Goal: Information Seeking & Learning: Learn about a topic

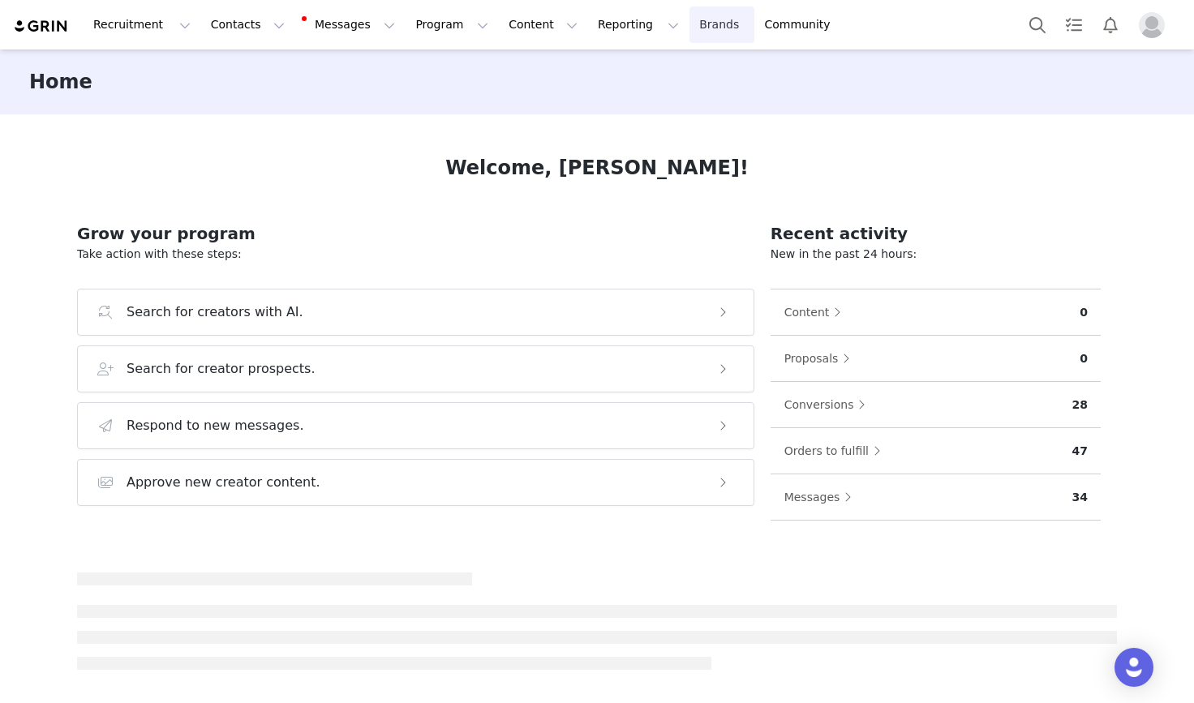
click at [689, 28] on link "Brands Brands" at bounding box center [721, 24] width 64 height 36
click at [1153, 28] on img "Profile" at bounding box center [1152, 25] width 26 height 26
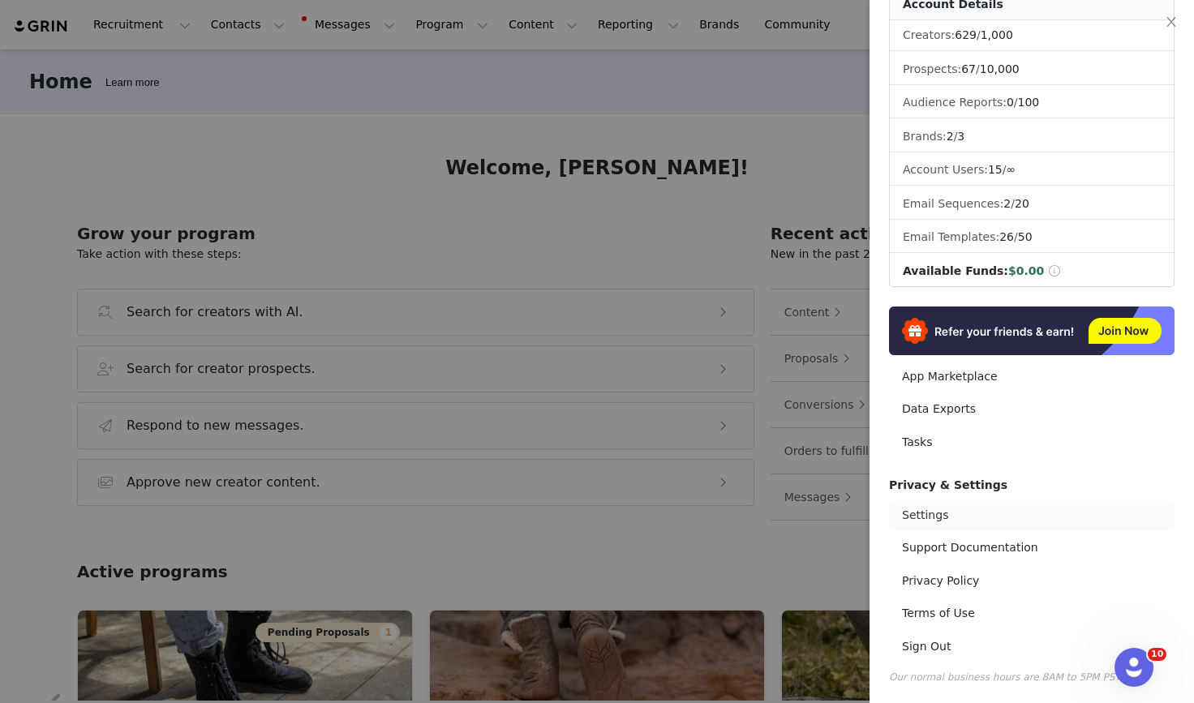
click at [945, 513] on link "Settings" at bounding box center [1032, 515] width 286 height 30
select select "Europe/Amsterdam"
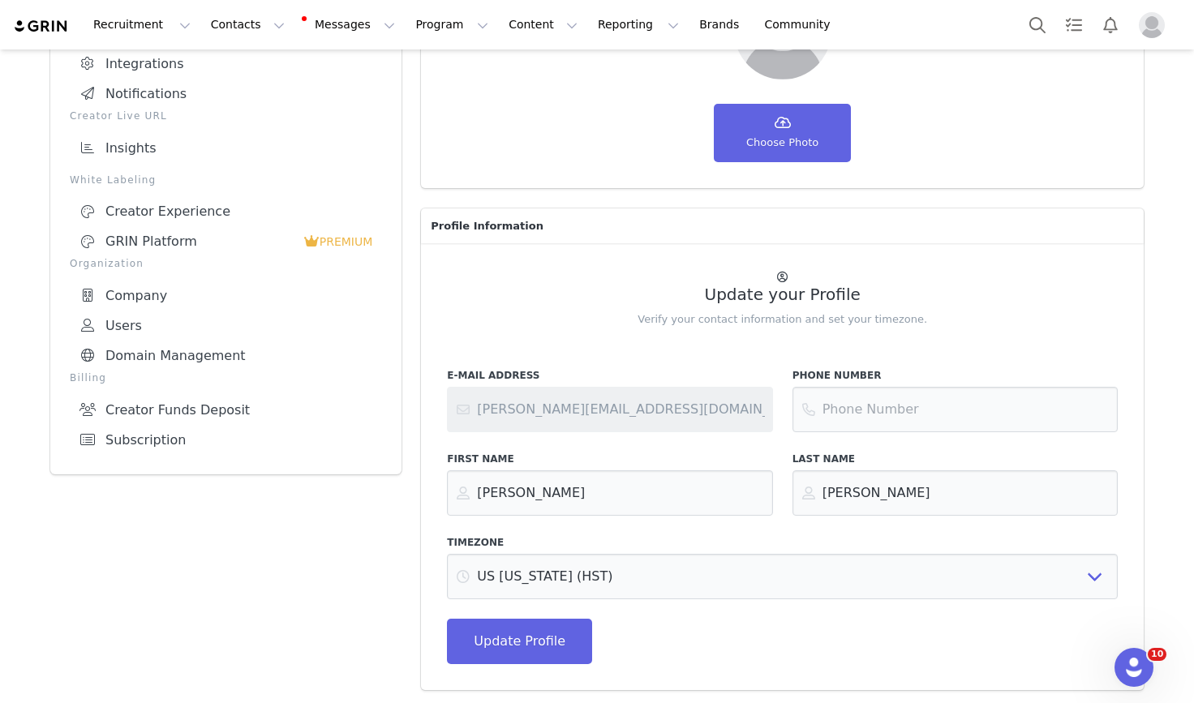
scroll to position [205, 0]
click at [156, 426] on link "Subscription" at bounding box center [226, 441] width 312 height 30
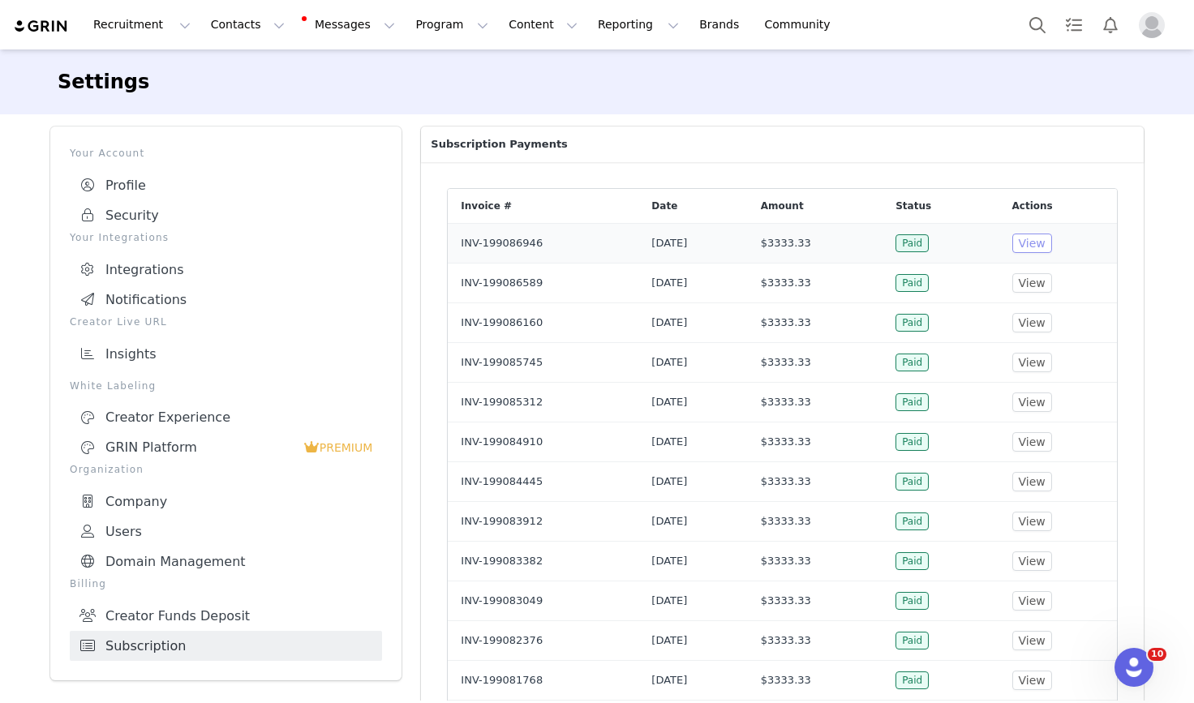
click at [1052, 244] on button "View" at bounding box center [1032, 243] width 40 height 19
click at [53, 24] on img at bounding box center [41, 26] width 57 height 15
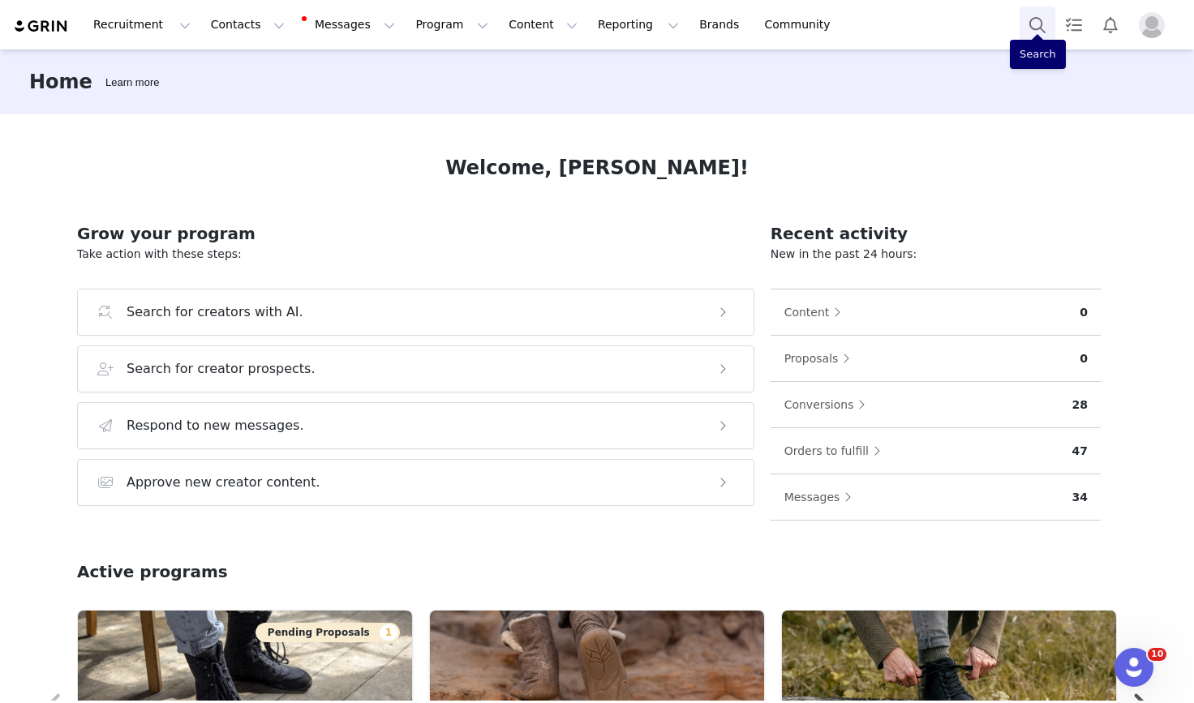
click at [1034, 29] on button "Search" at bounding box center [1038, 24] width 36 height 36
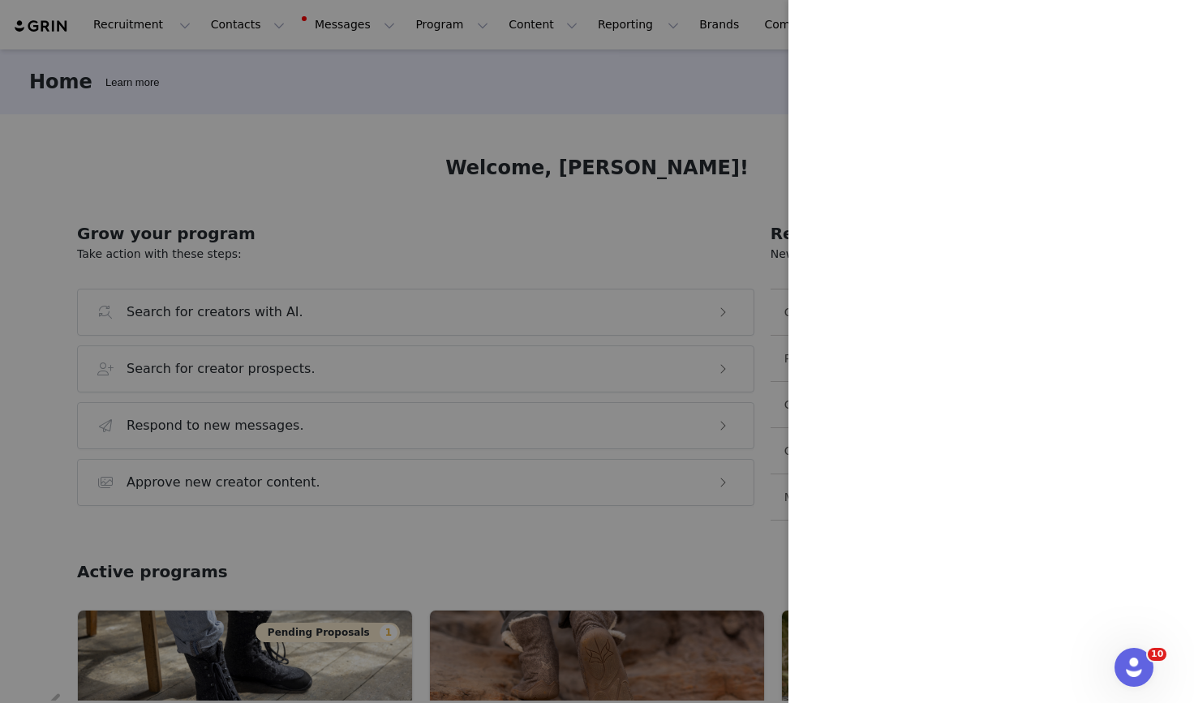
drag, startPoint x: 617, startPoint y: 72, endPoint x: 578, endPoint y: 72, distance: 38.9
click at [607, 73] on div at bounding box center [597, 351] width 1194 height 703
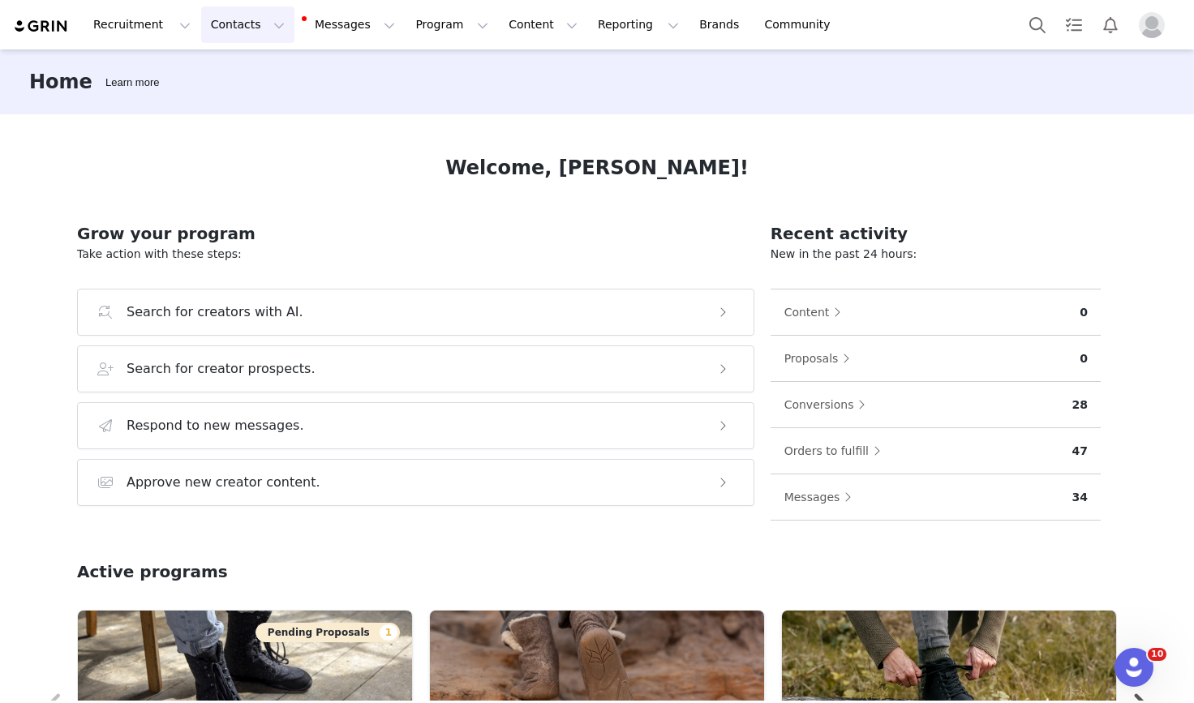
click at [221, 19] on button "Contacts Contacts" at bounding box center [247, 24] width 93 height 36
click at [263, 68] on div "Creators" at bounding box center [254, 71] width 109 height 17
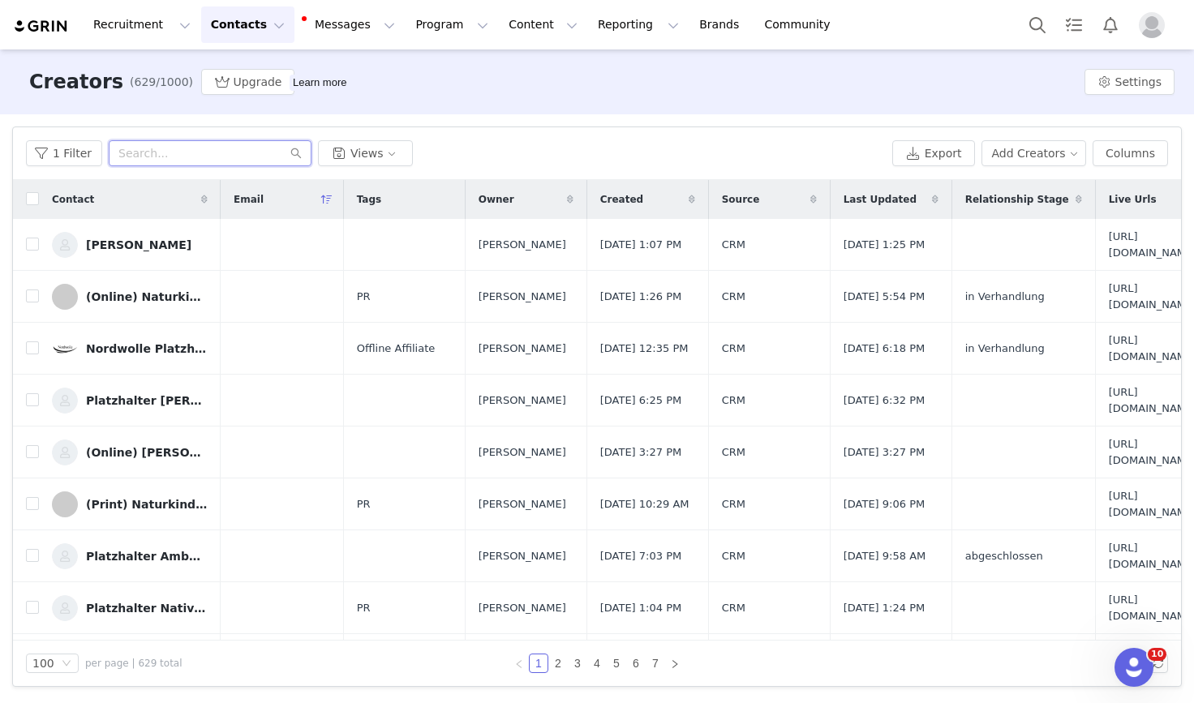
click at [159, 152] on input "text" at bounding box center [210, 153] width 203 height 26
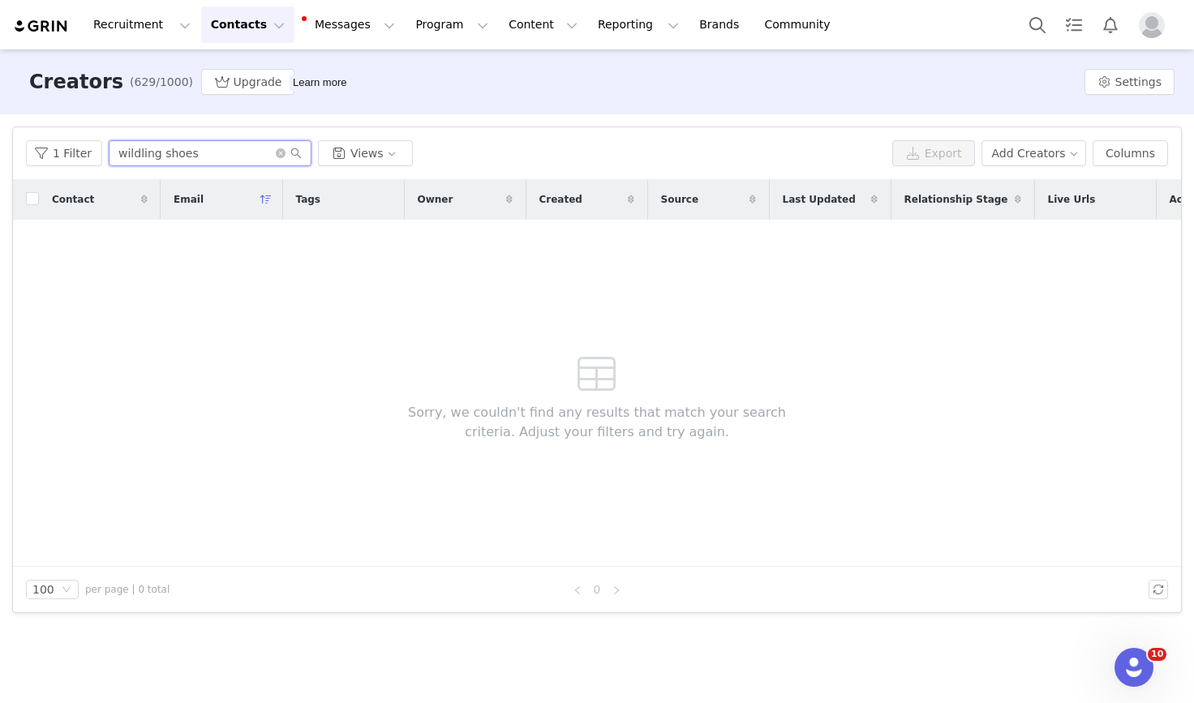
click at [152, 153] on input "wildling shoes" at bounding box center [210, 153] width 203 height 26
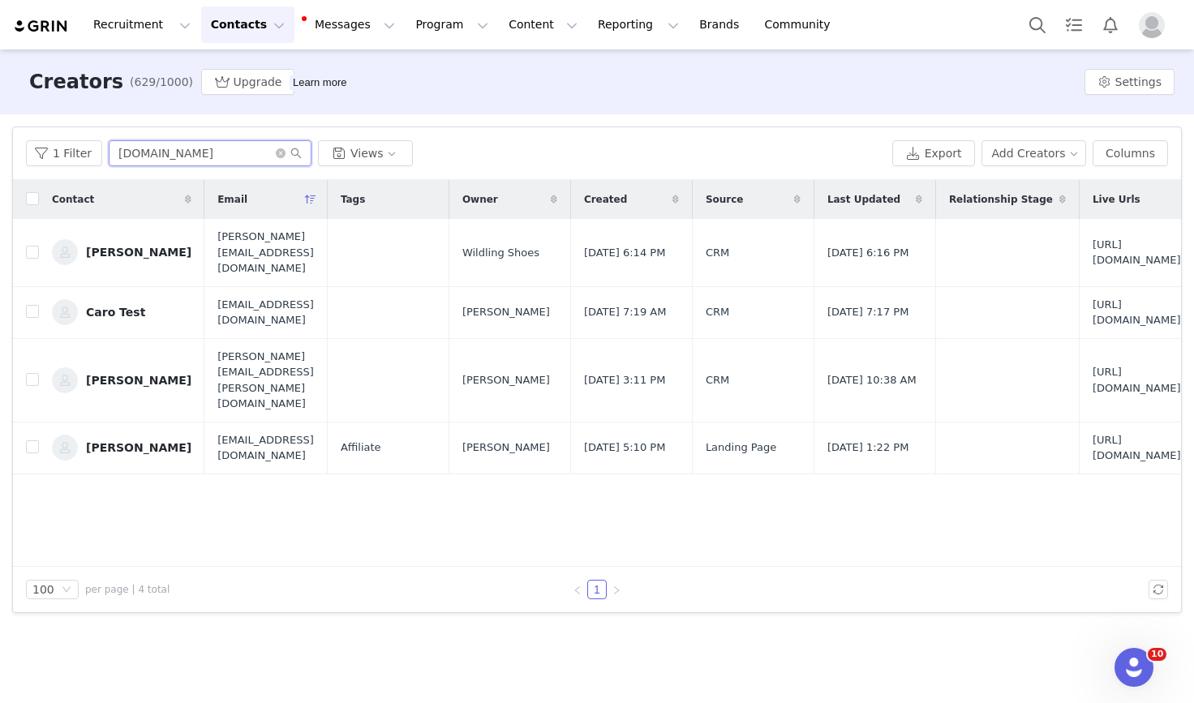
type input "wildling.shoes"
click at [225, 26] on button "Contacts Contacts" at bounding box center [247, 24] width 93 height 36
click at [140, 30] on button "Recruitment Recruitment" at bounding box center [142, 24] width 117 height 36
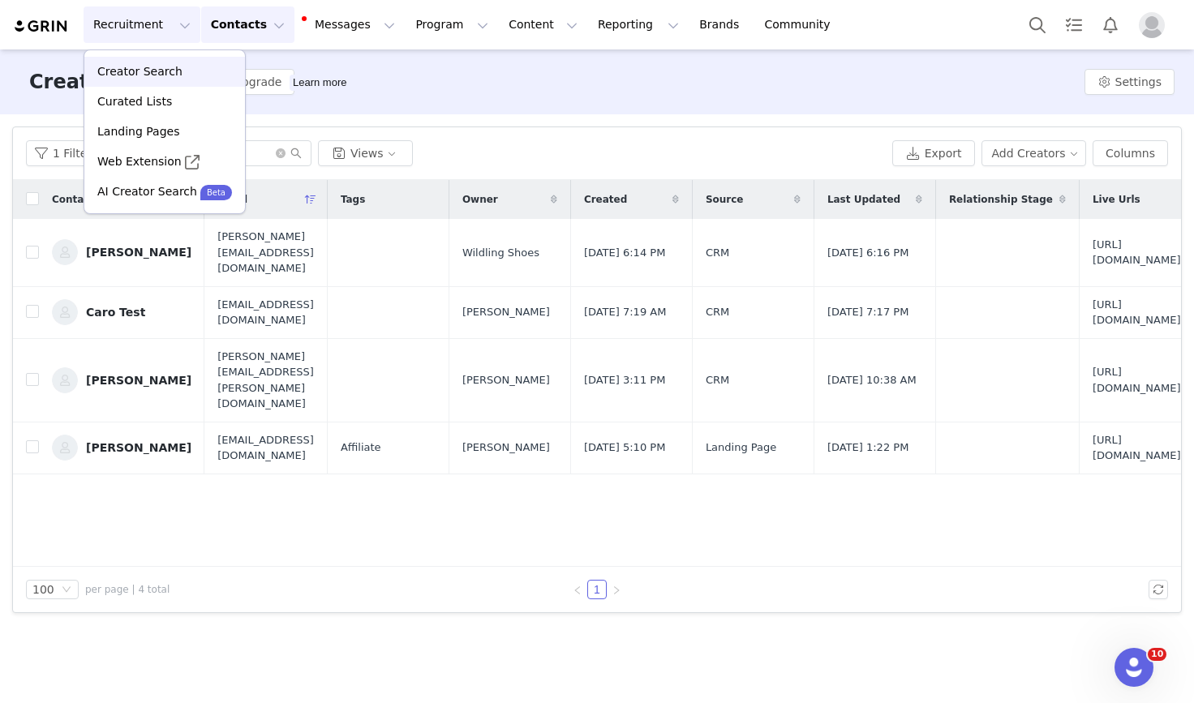
click at [150, 67] on p "Creator Search" at bounding box center [139, 71] width 85 height 17
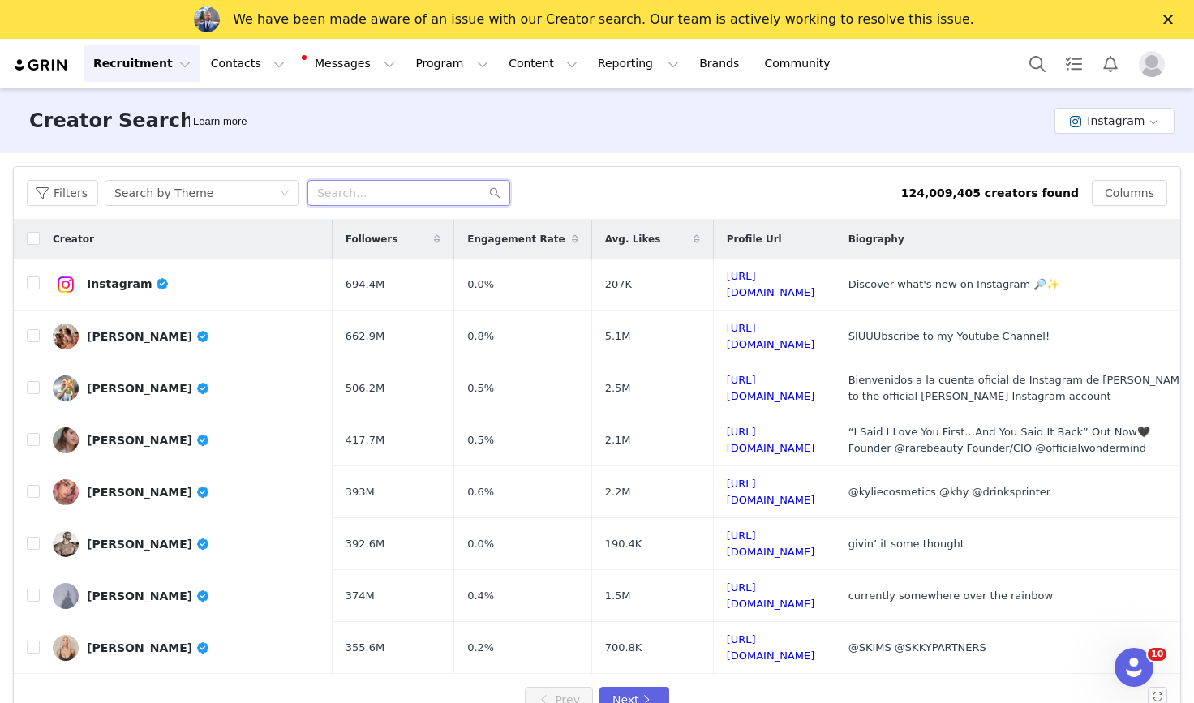
click at [343, 191] on input "text" at bounding box center [408, 193] width 203 height 26
type input "wildling.shoes"
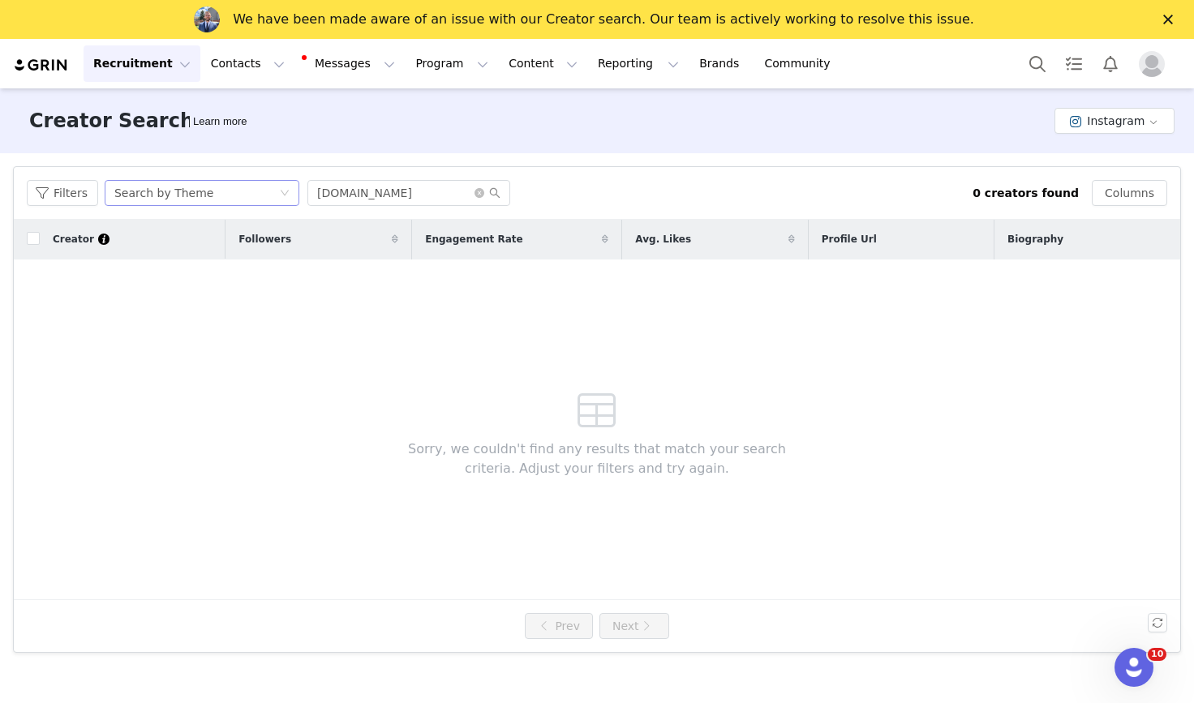
click at [201, 197] on div "Search by Theme" at bounding box center [163, 193] width 99 height 24
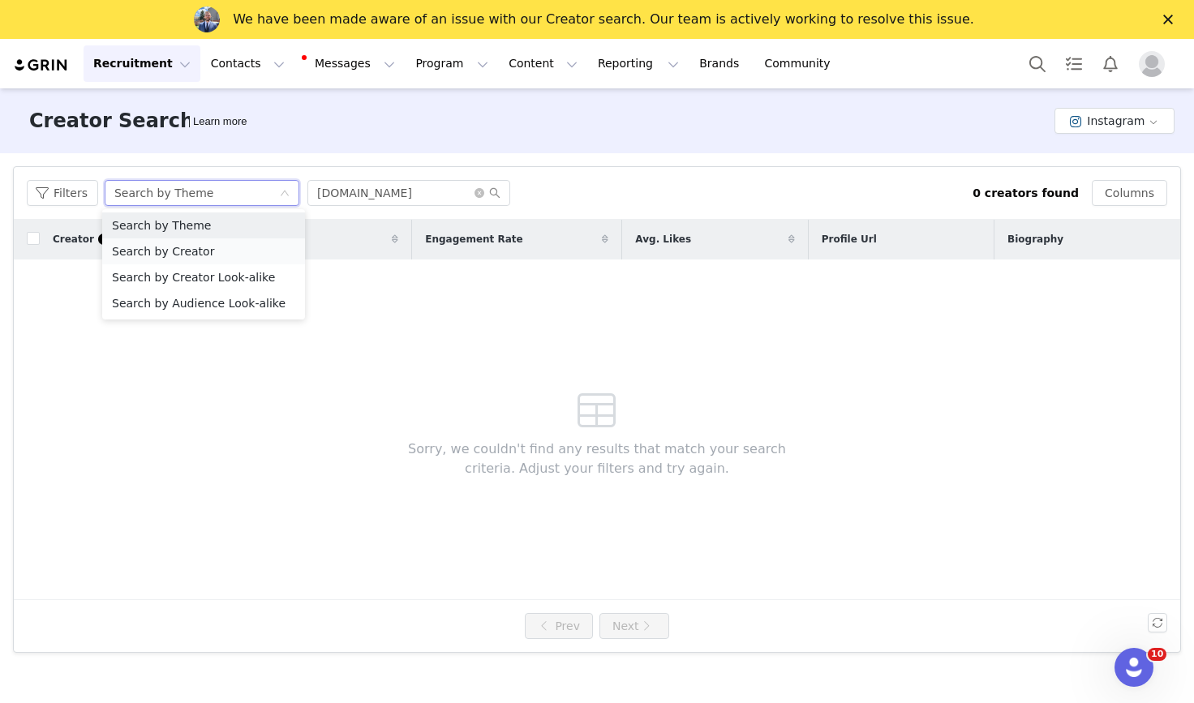
click at [208, 248] on li "Search by Creator" at bounding box center [203, 251] width 203 height 26
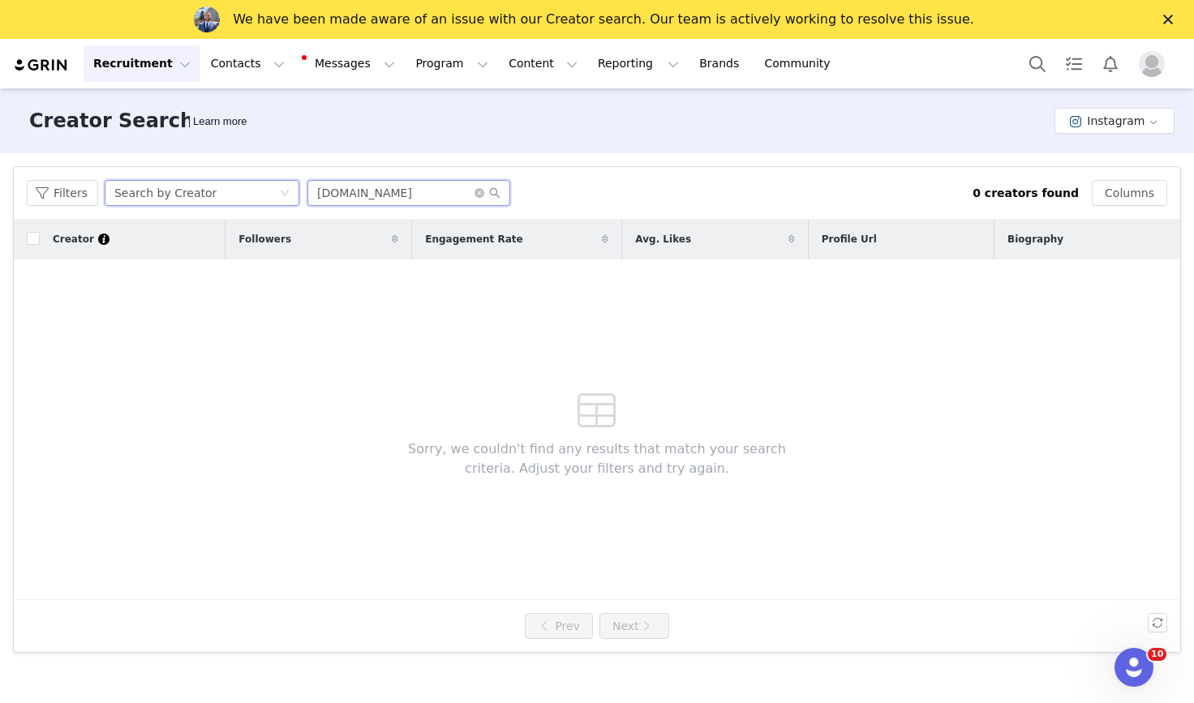
click at [440, 191] on input "wildling.shoes" at bounding box center [408, 193] width 203 height 26
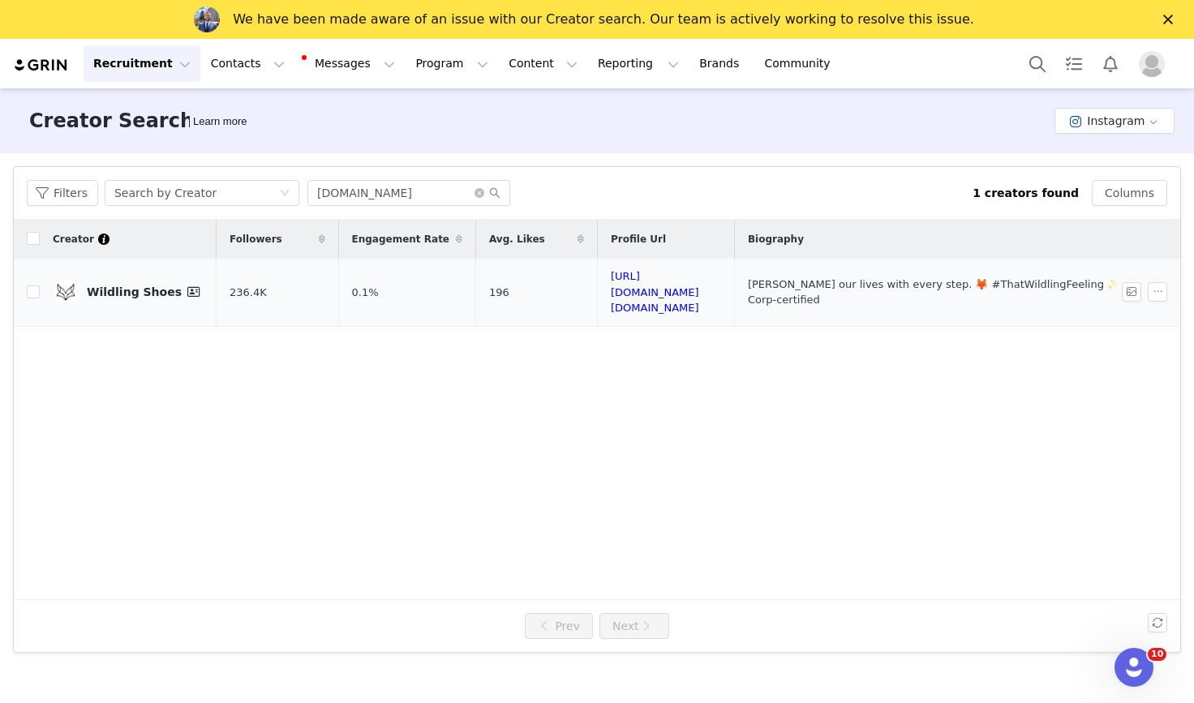
click at [137, 284] on div "Wildling Shoes" at bounding box center [145, 291] width 117 height 19
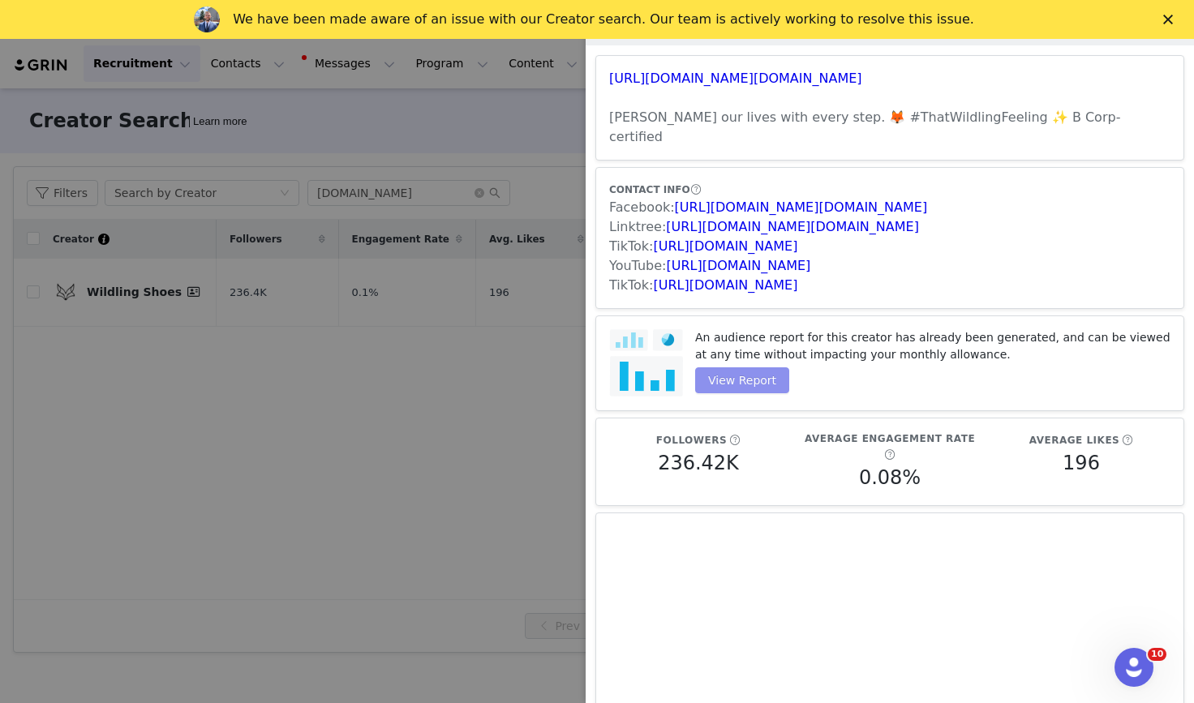
click at [745, 367] on button "View Report" at bounding box center [742, 380] width 94 height 26
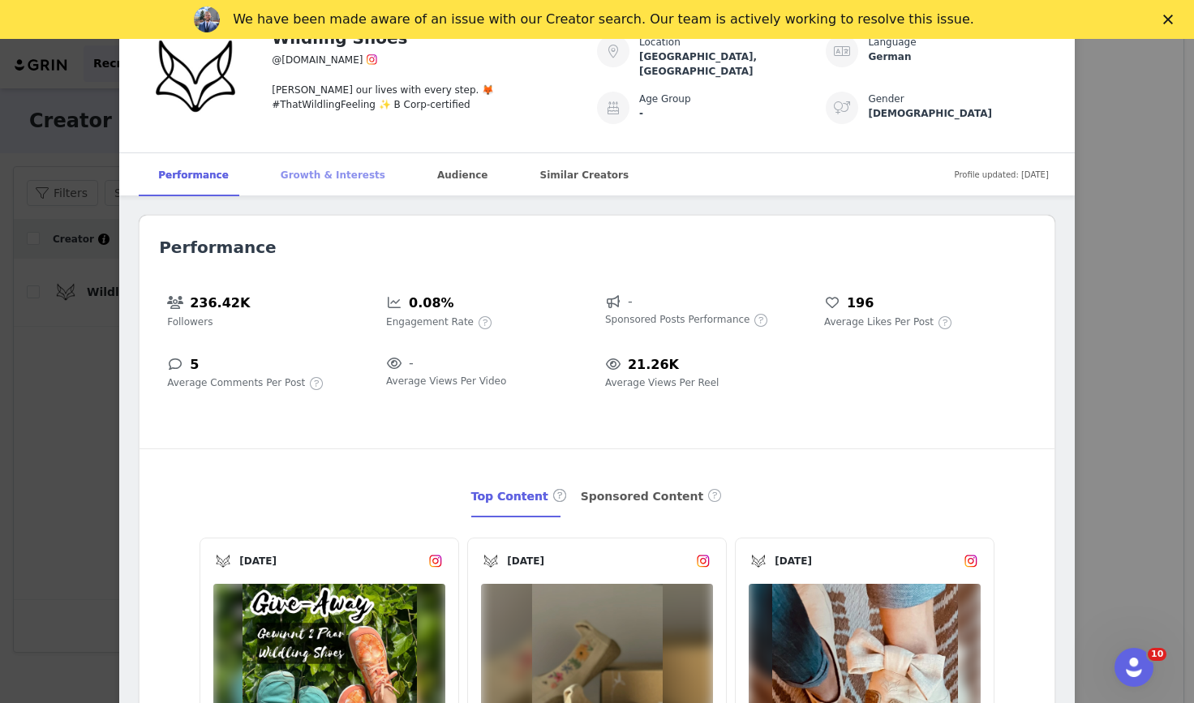
click at [329, 182] on div "Growth & Interests" at bounding box center [333, 175] width 144 height 44
click at [1163, 17] on icon "Close" at bounding box center [1168, 20] width 10 height 10
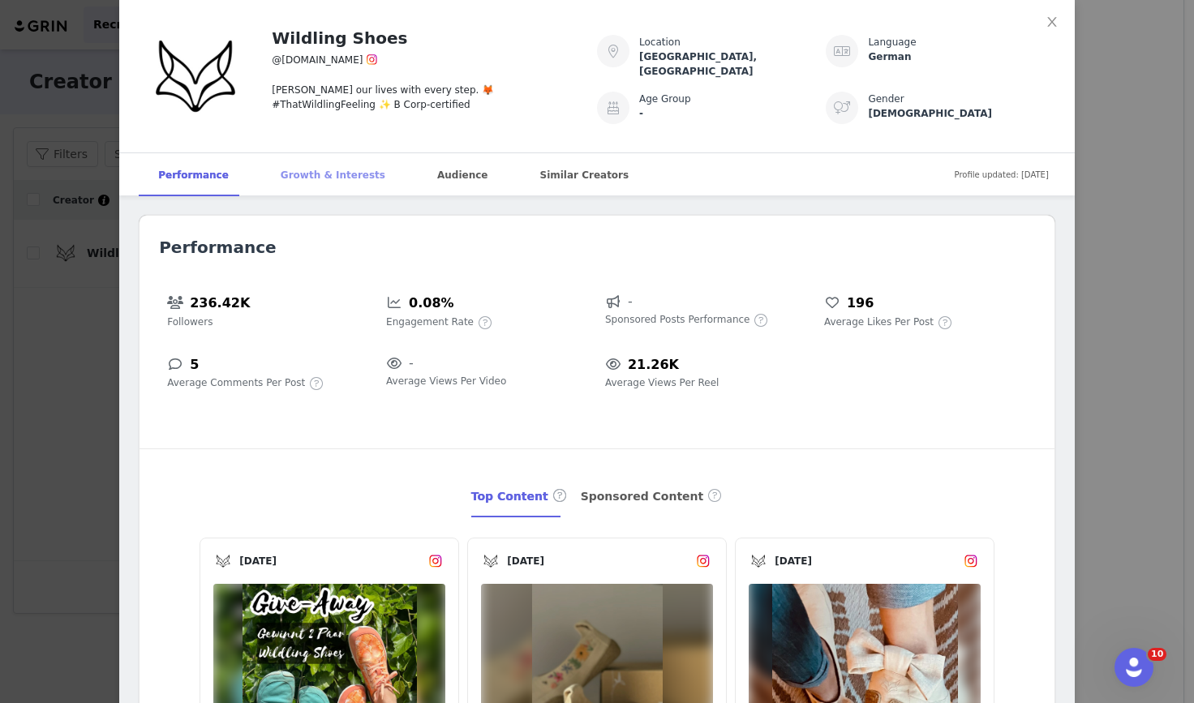
click at [331, 181] on div "Growth & Interests" at bounding box center [333, 175] width 144 height 44
click at [319, 185] on div "Growth & Interests" at bounding box center [333, 175] width 144 height 44
click at [302, 178] on div "Growth & Interests" at bounding box center [333, 175] width 144 height 44
click at [449, 169] on div "Audience" at bounding box center [462, 175] width 89 height 44
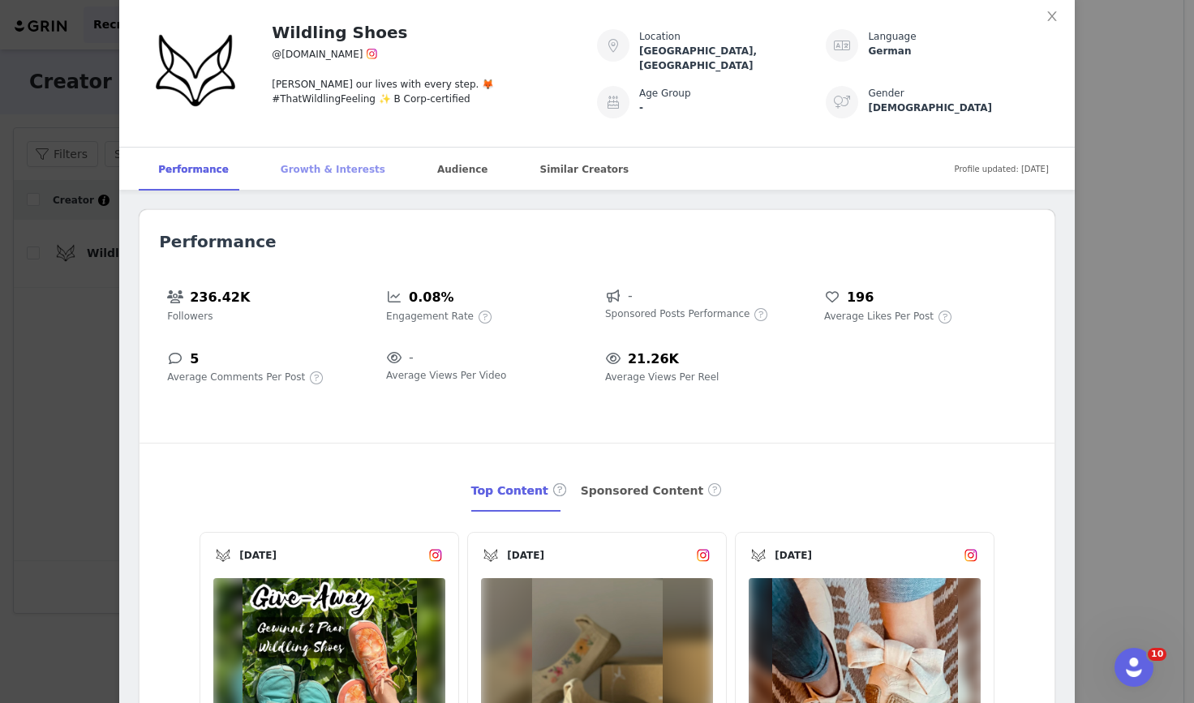
scroll to position [7, 0]
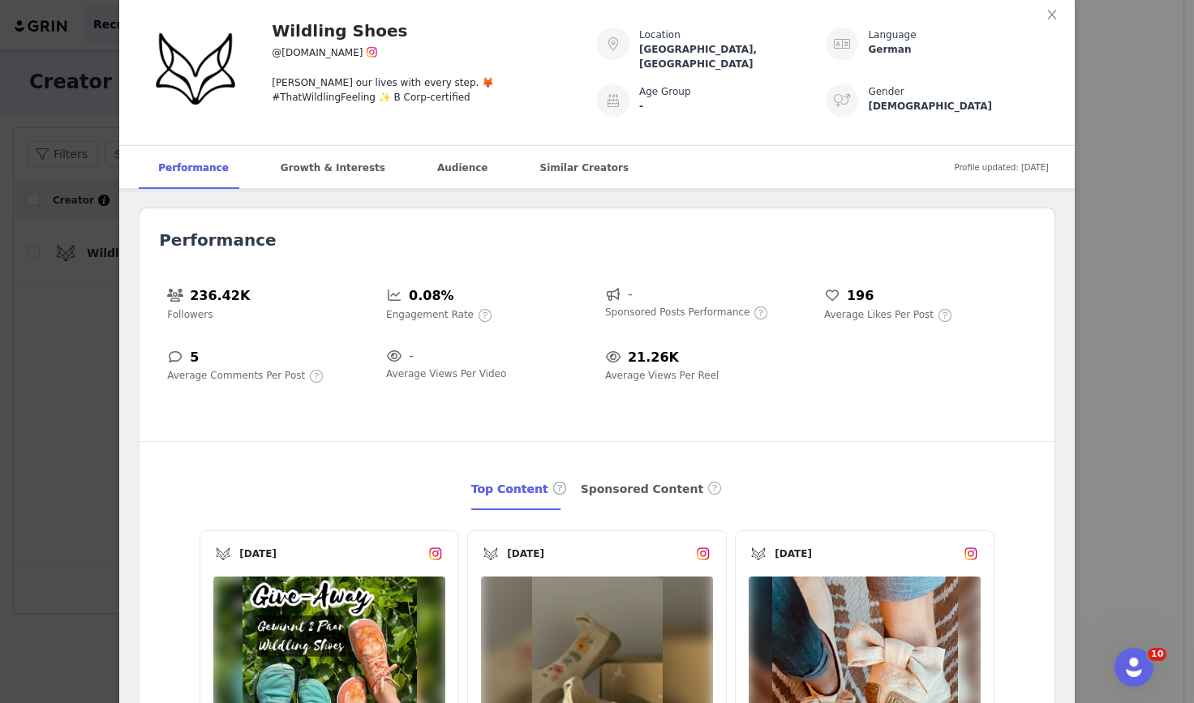
click at [303, 171] on div "Growth & Interests" at bounding box center [333, 168] width 144 height 44
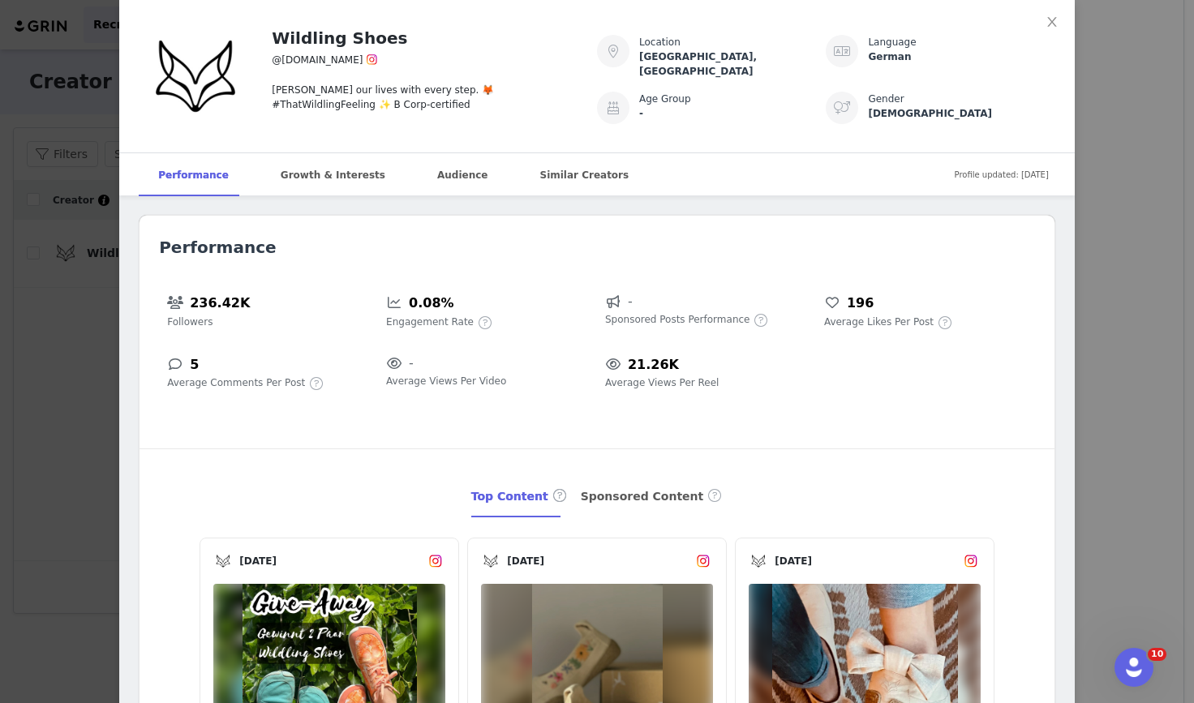
scroll to position [0, 0]
click at [317, 182] on div "Growth & Interests" at bounding box center [333, 175] width 144 height 44
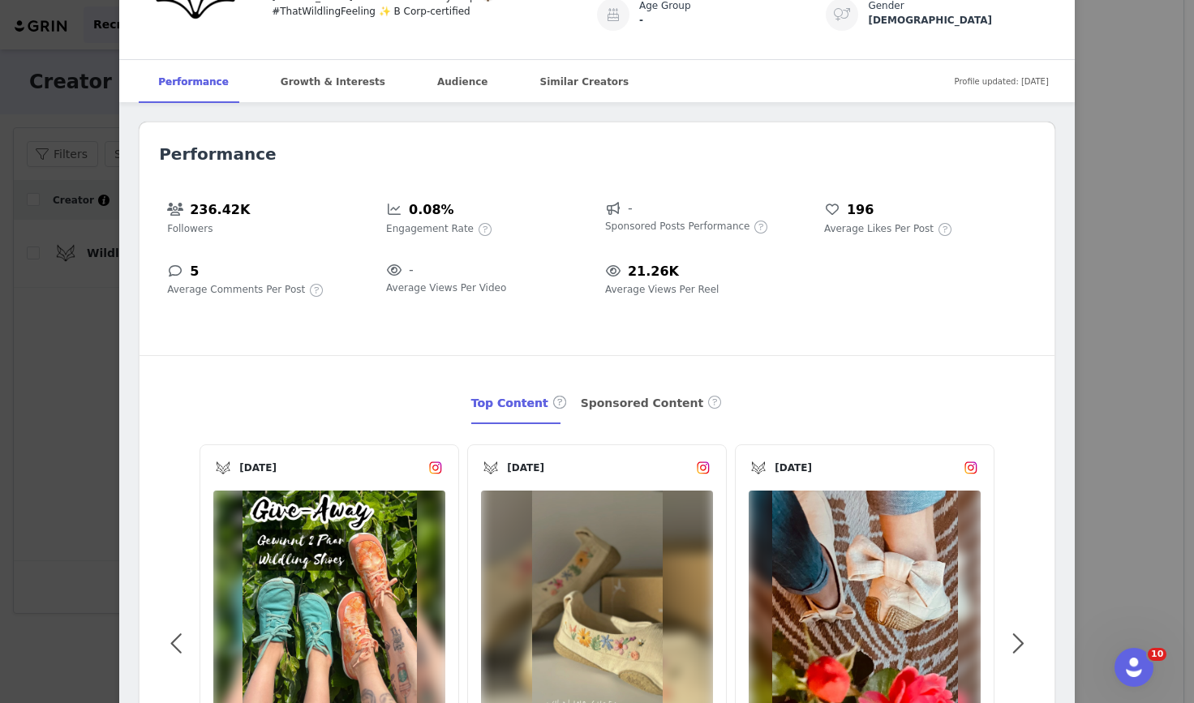
scroll to position [92, 0]
